Goal: Transaction & Acquisition: Subscribe to service/newsletter

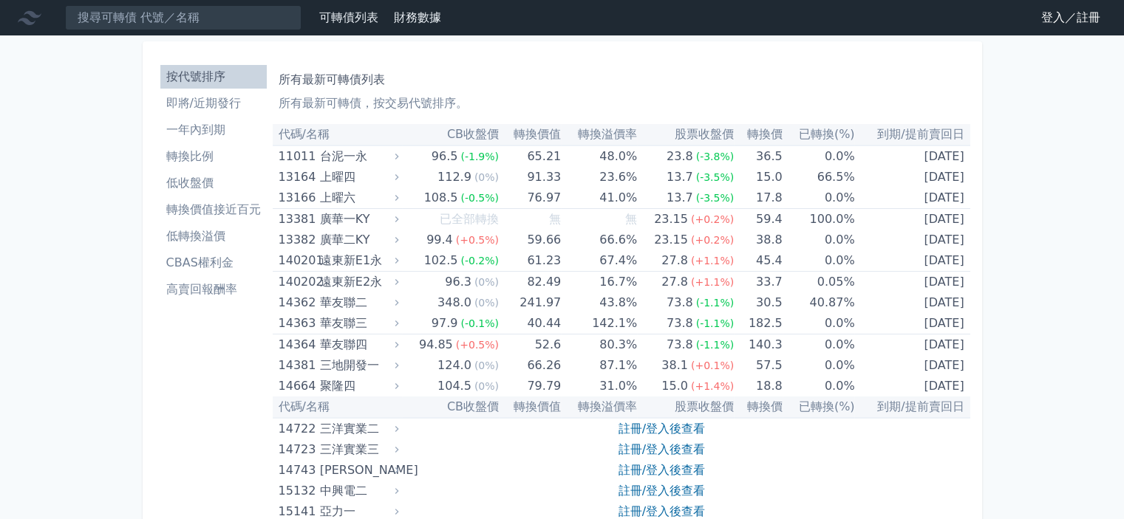
click at [1040, 15] on link "登入／註冊" at bounding box center [1070, 18] width 83 height 24
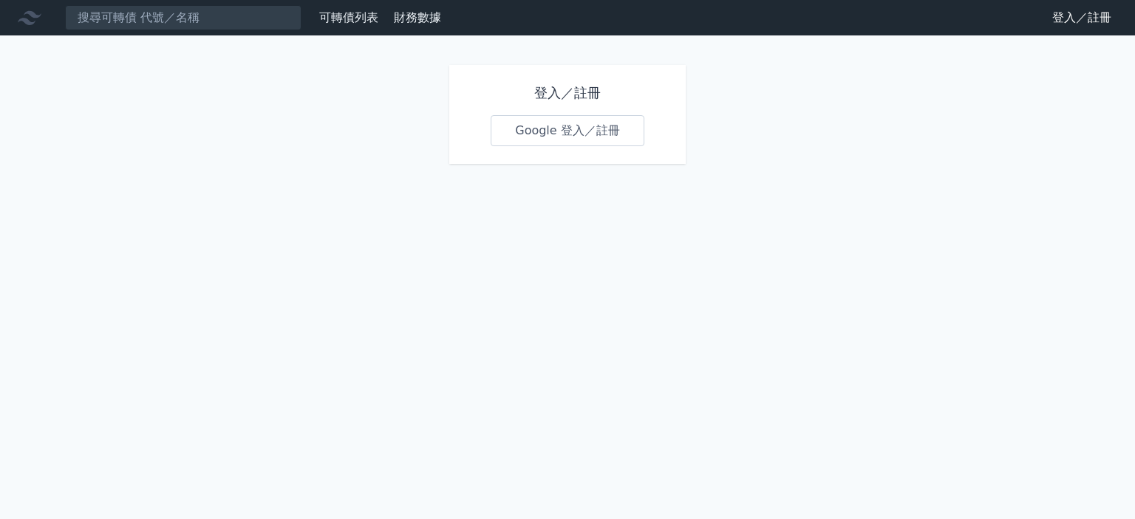
click at [590, 125] on link "Google 登入／註冊" at bounding box center [568, 130] width 154 height 31
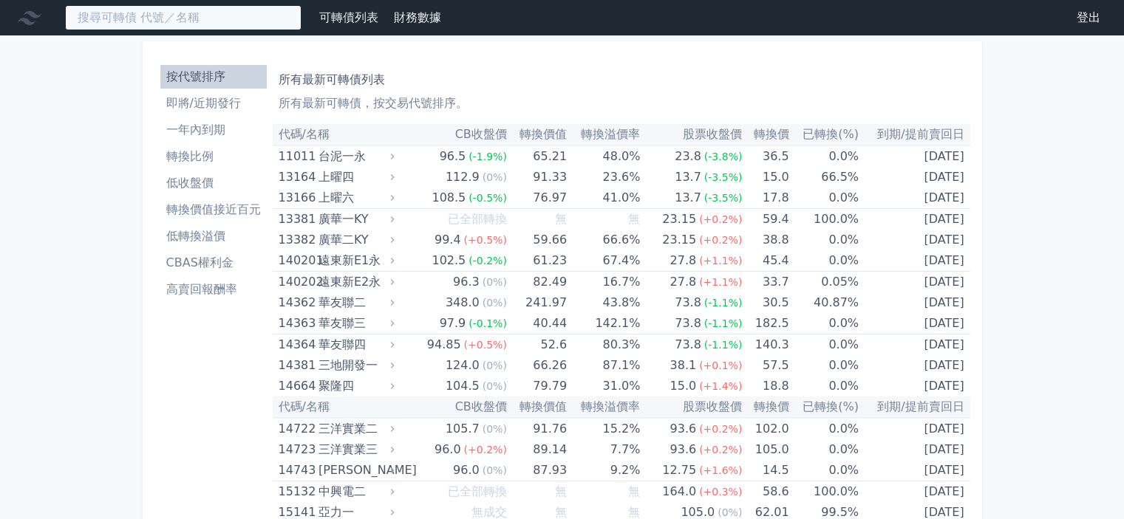
click at [242, 13] on input at bounding box center [183, 17] width 236 height 25
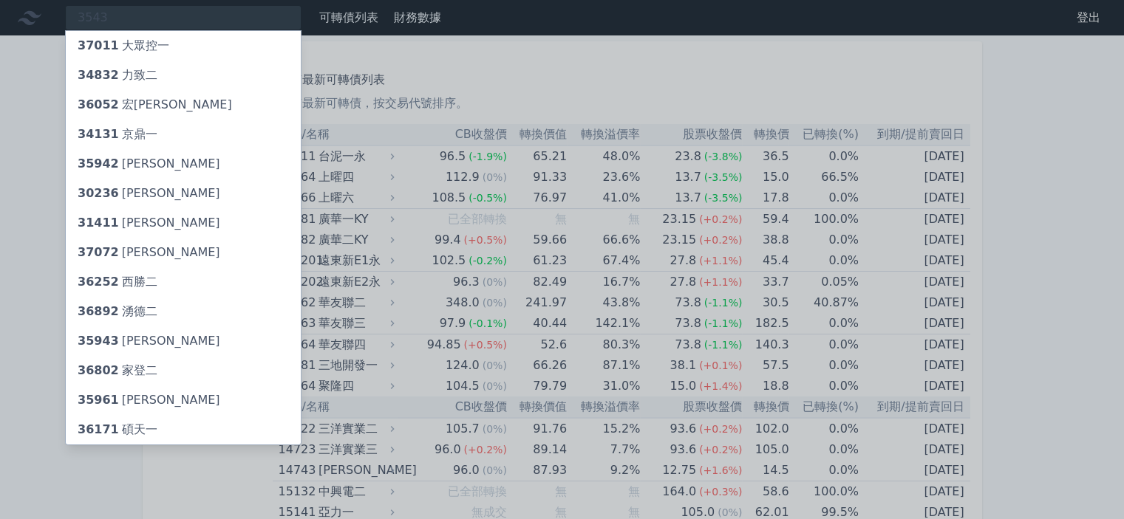
click at [156, 14] on div at bounding box center [562, 259] width 1124 height 519
click at [159, 16] on div "3543 37011 大眾控一 34832 力致二 36052 宏致二 34131 京鼎一 35942 磐儀二 30236 信邦六 31411 晶宏一 370…" at bounding box center [183, 17] width 236 height 25
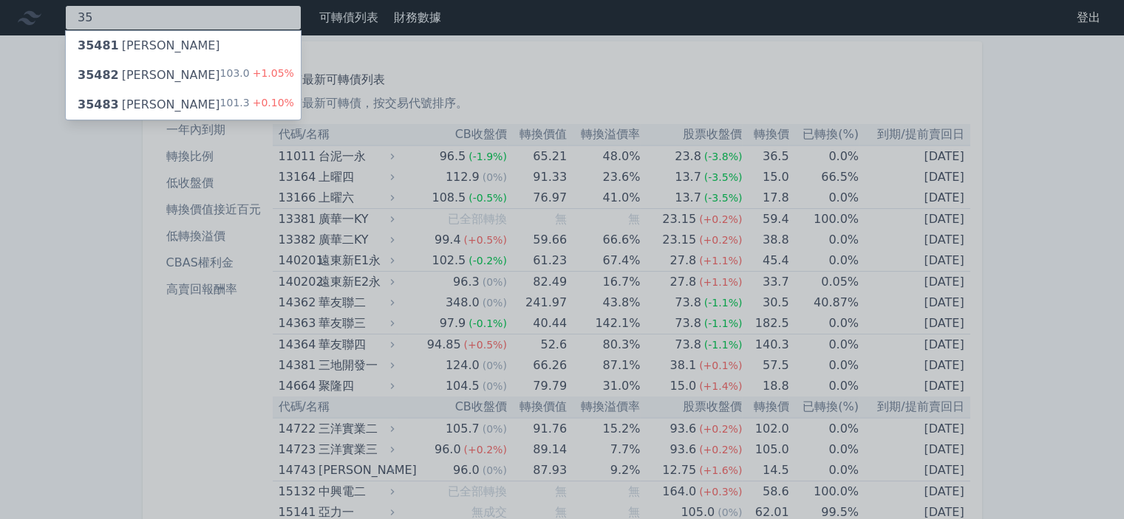
type input "3"
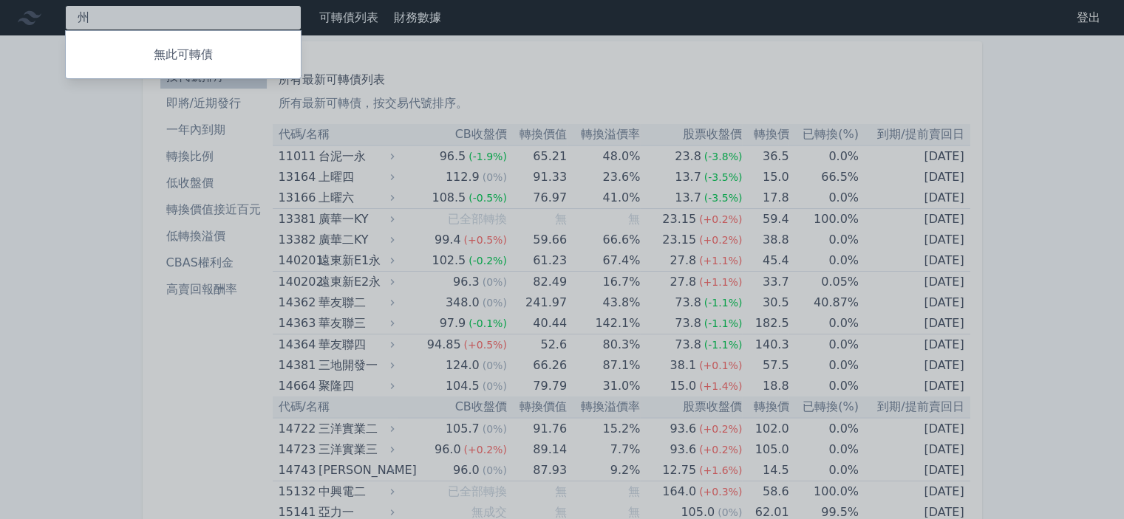
type input "州"
click at [495, 72] on div at bounding box center [562, 259] width 1124 height 519
